Goal: Navigation & Orientation: Find specific page/section

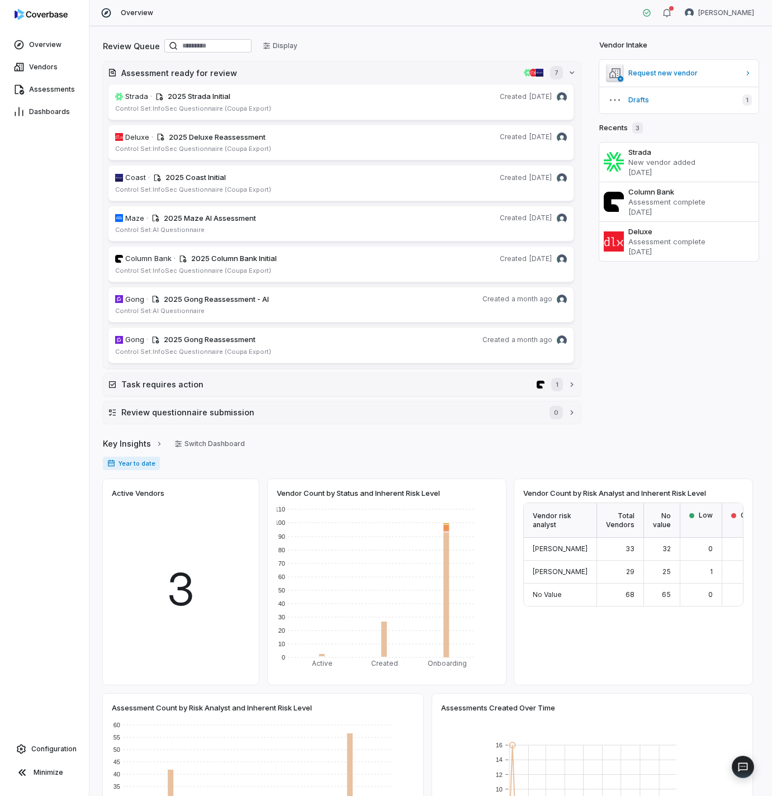
click at [46, 238] on div "Overview Vendors Assessments Dashboards Configuration Minimize" at bounding box center [44, 398] width 89 height 796
click at [53, 105] on link "Dashboards" at bounding box center [44, 112] width 84 height 20
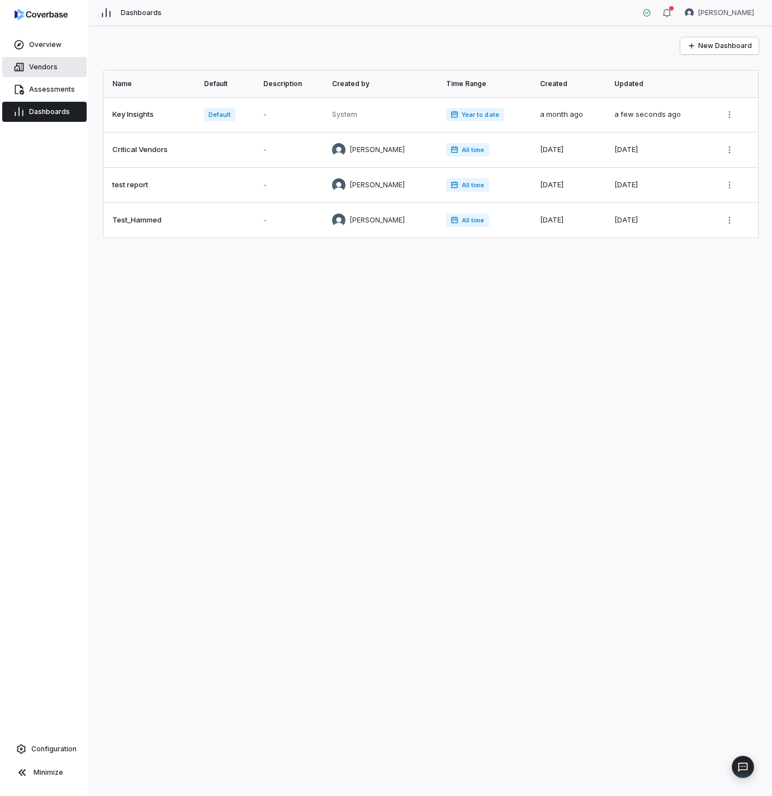
click at [33, 64] on span "Vendors" at bounding box center [43, 67] width 29 height 9
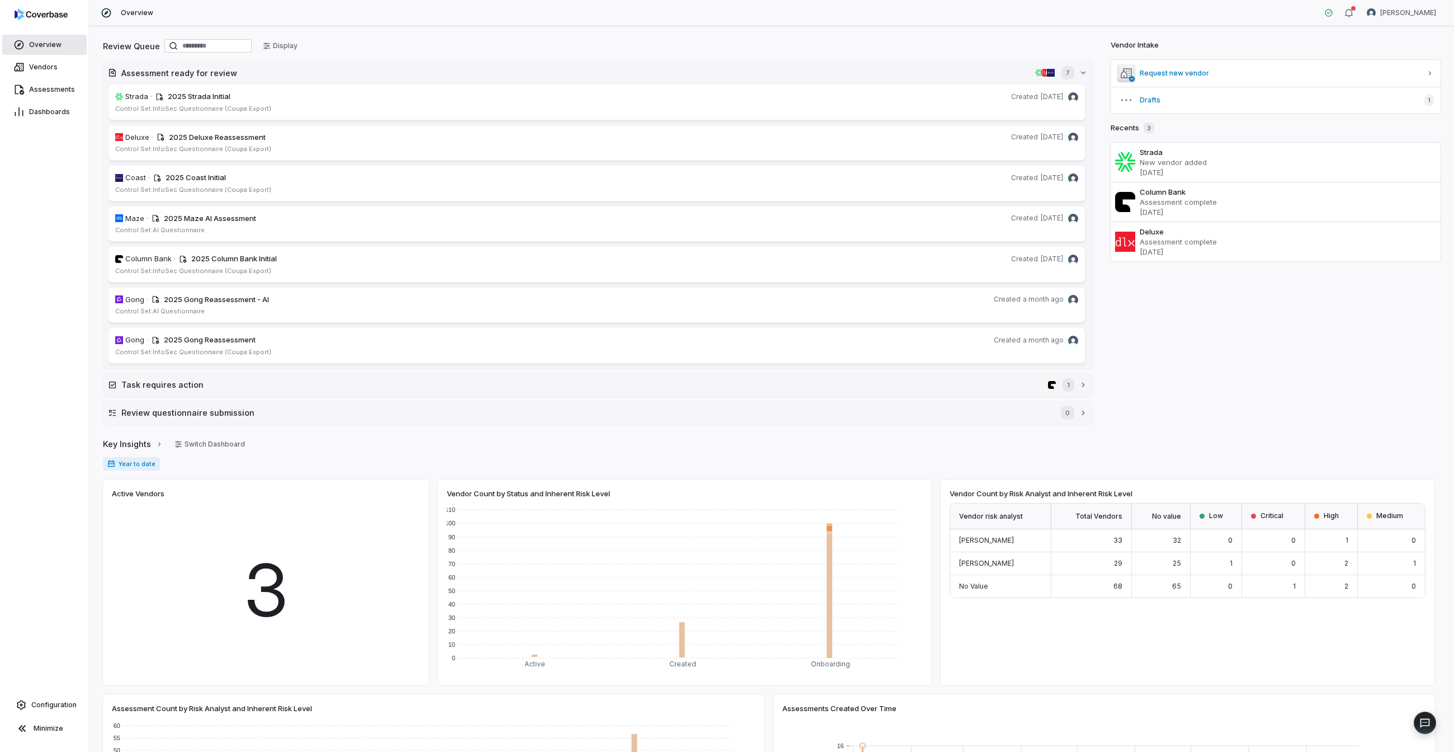
click at [30, 53] on link "Overview" at bounding box center [44, 45] width 84 height 20
click at [37, 62] on link "Vendors" at bounding box center [44, 67] width 84 height 20
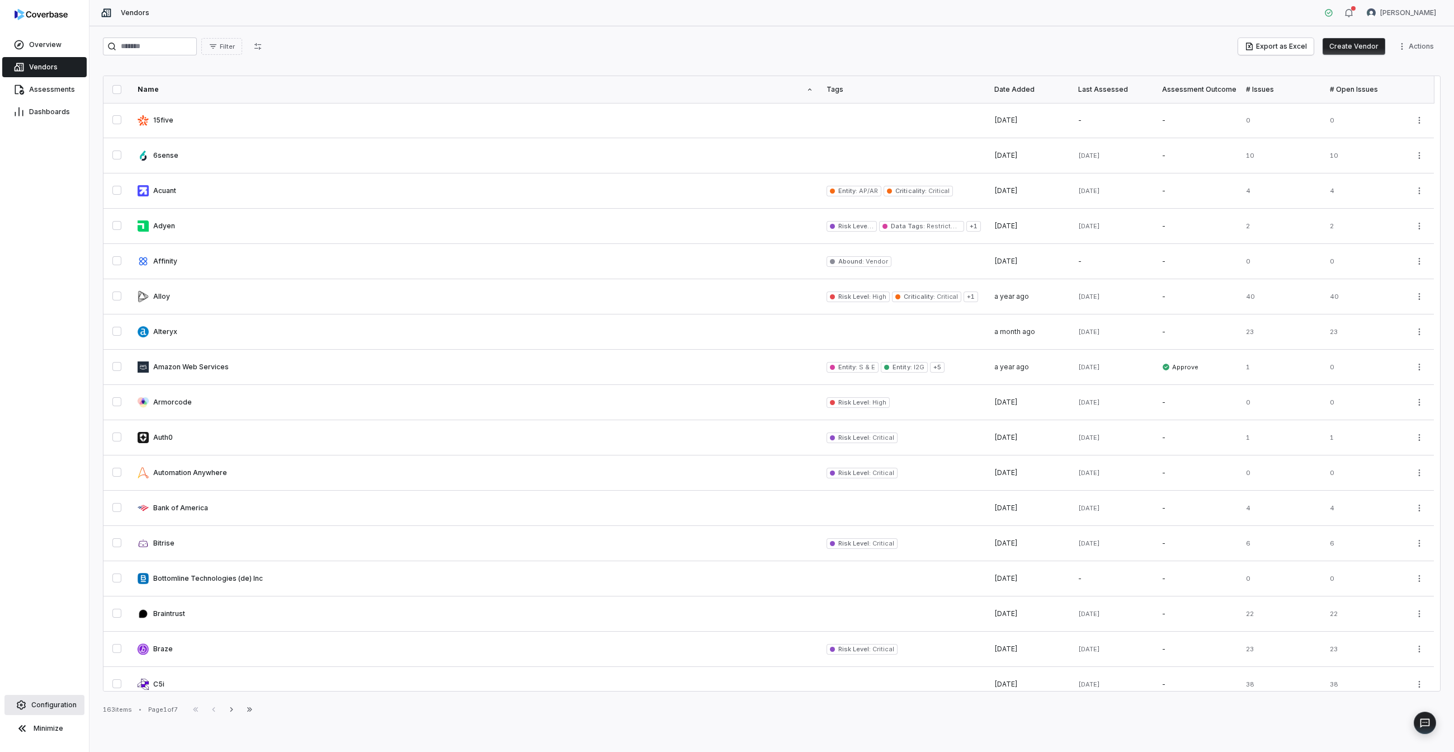
click at [48, 706] on span "Configuration" at bounding box center [53, 704] width 45 height 9
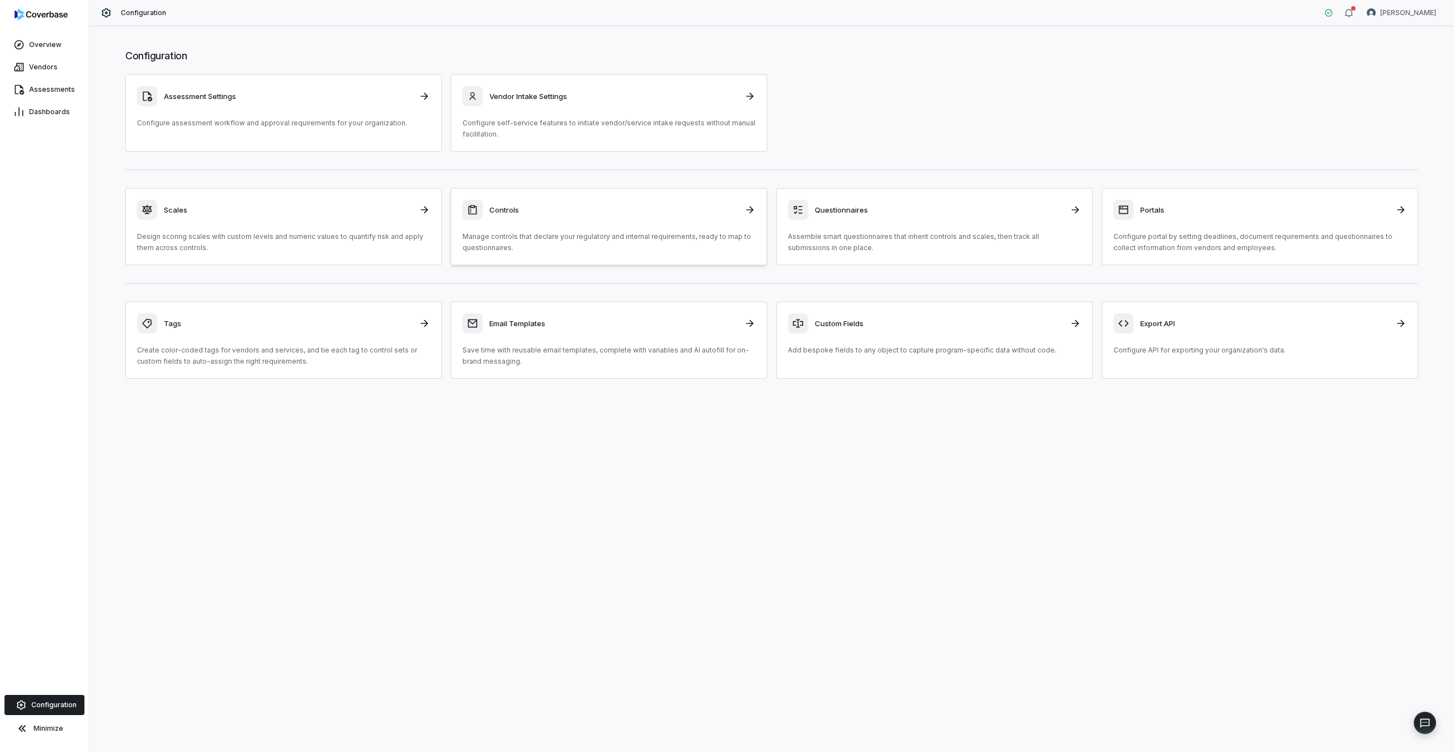
click at [601, 233] on p "Manage controls that declare your regulatory and internal requirements, ready t…" at bounding box center [609, 242] width 293 height 22
